Goal: Check status: Check status

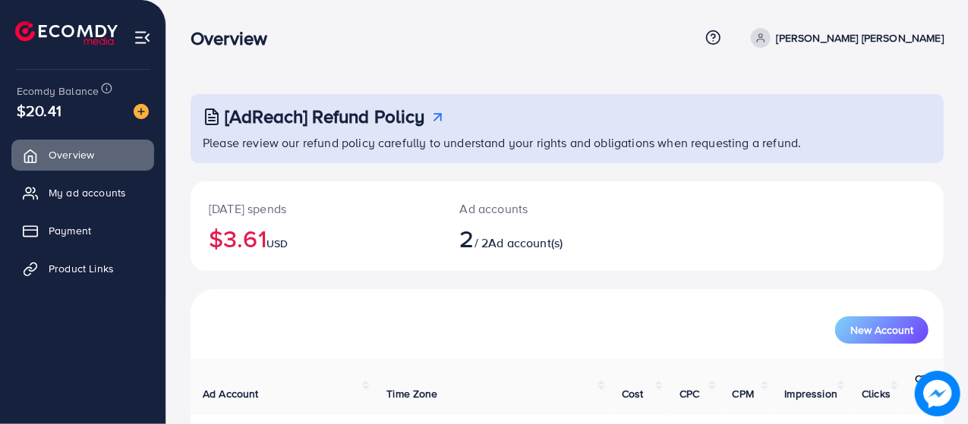
click at [934, 258] on div "[DATE] spends $3.61 USD Ad accounts 2 / 2 Ad account(s)" at bounding box center [567, 226] width 753 height 90
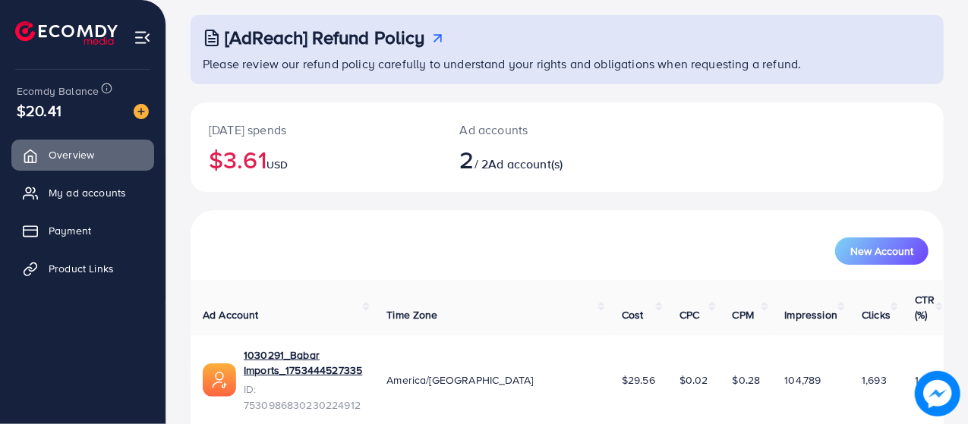
scroll to position [80, 0]
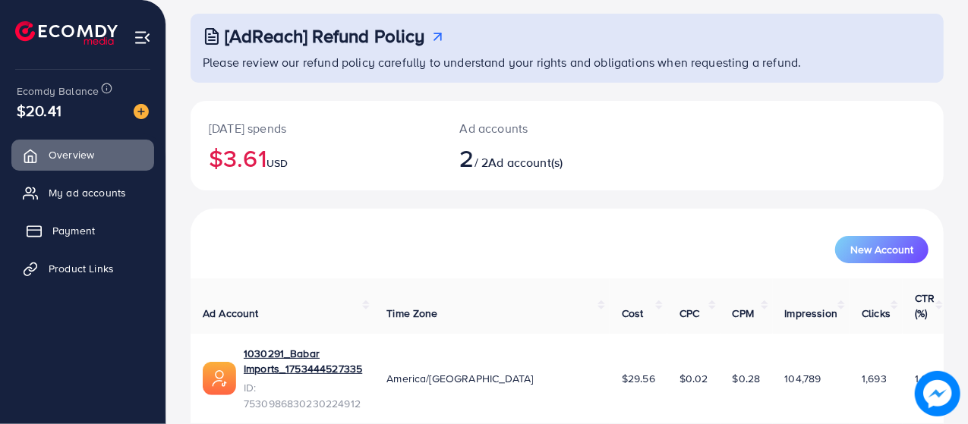
click at [68, 237] on span "Payment" at bounding box center [73, 230] width 43 height 15
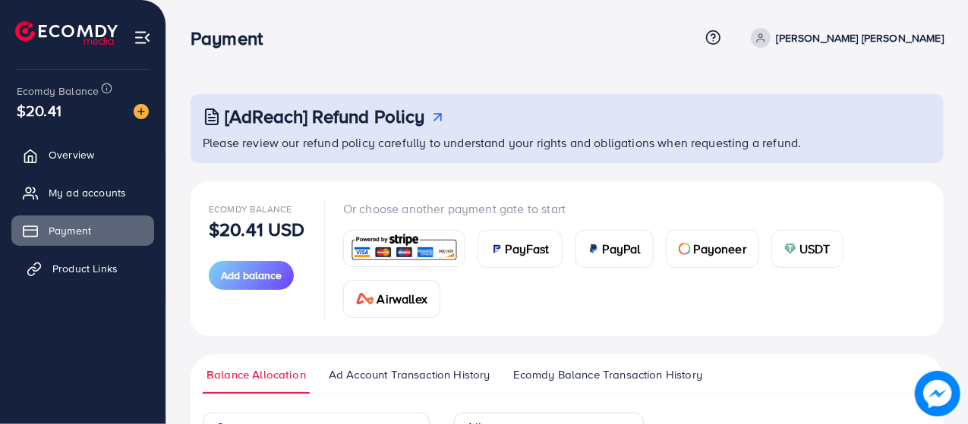
click at [58, 275] on span "Product Links" at bounding box center [84, 268] width 65 height 15
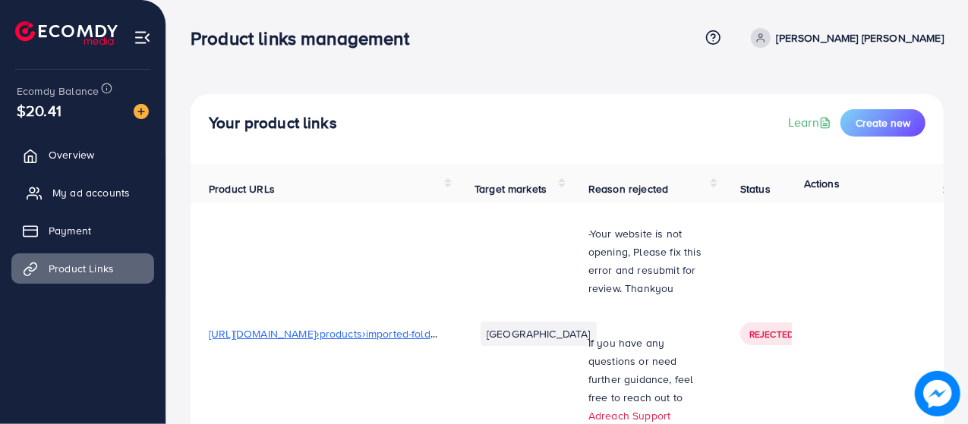
click at [87, 191] on span "My ad accounts" at bounding box center [90, 192] width 77 height 15
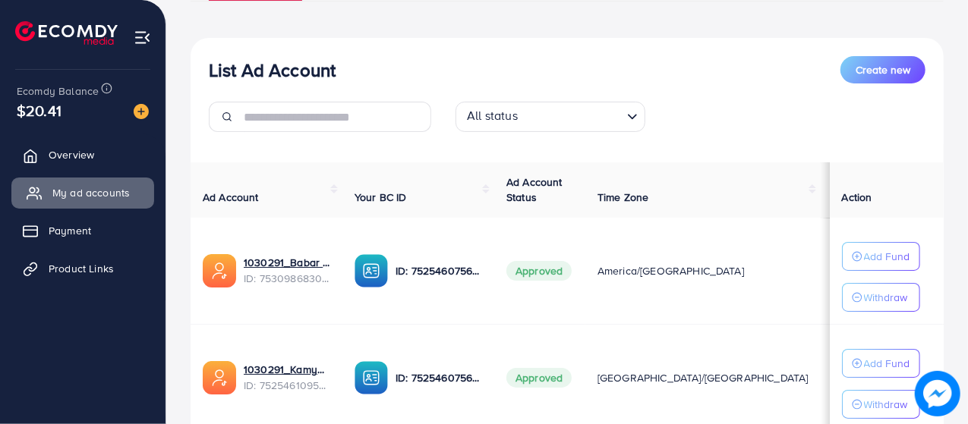
scroll to position [153, 0]
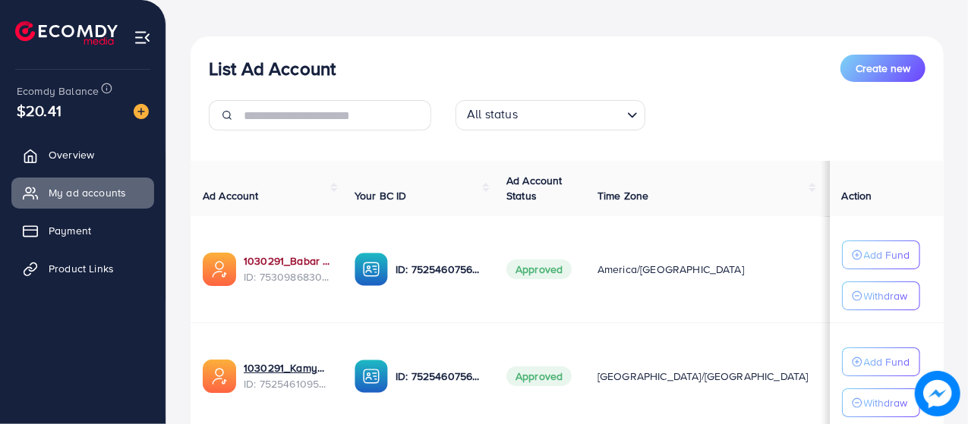
click at [292, 256] on link "1030291_Babar Imports_1753444527335" at bounding box center [287, 261] width 87 height 15
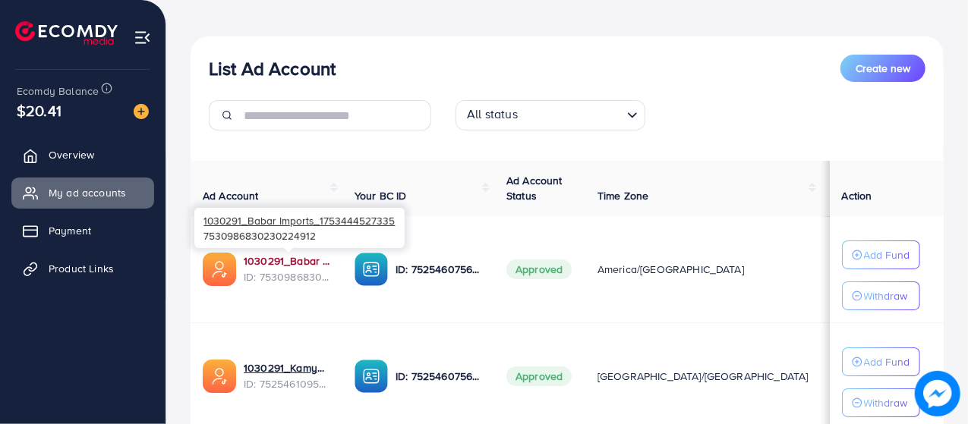
click at [295, 260] on link "1030291_Babar Imports_1753444527335" at bounding box center [287, 261] width 87 height 15
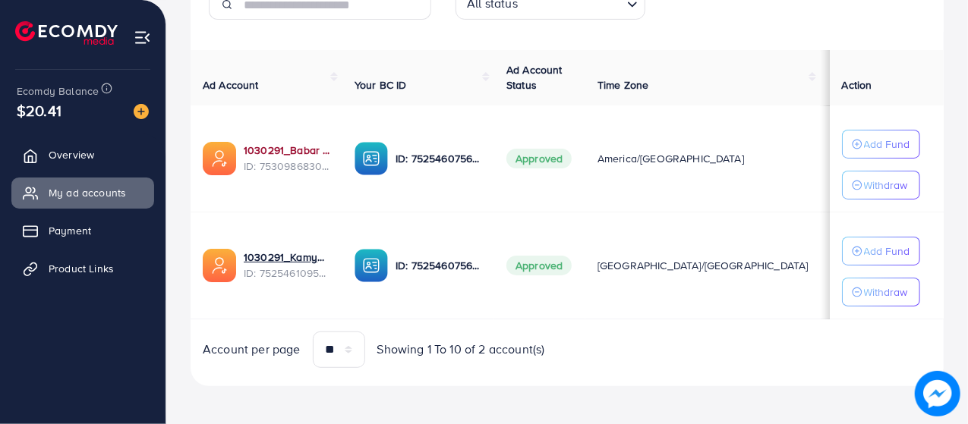
scroll to position [266, 0]
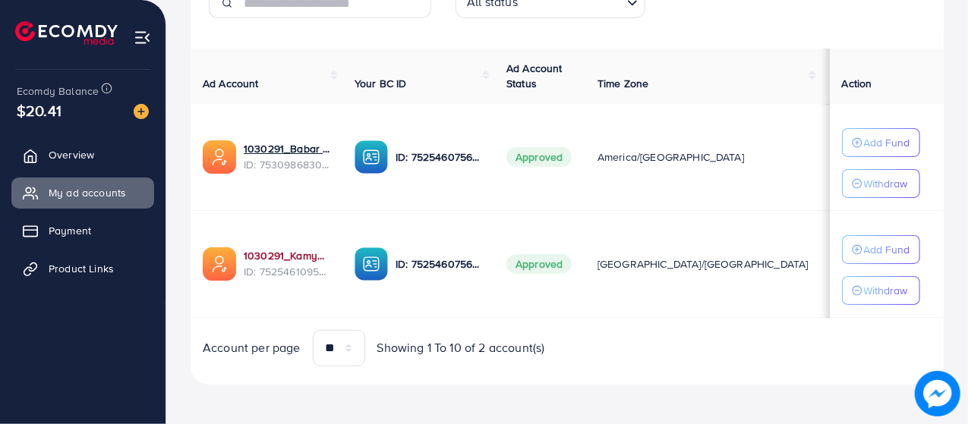
click at [307, 259] on link "1030291_Kamyab Imports_1752157964630" at bounding box center [287, 255] width 87 height 15
